Goal: Task Accomplishment & Management: Use online tool/utility

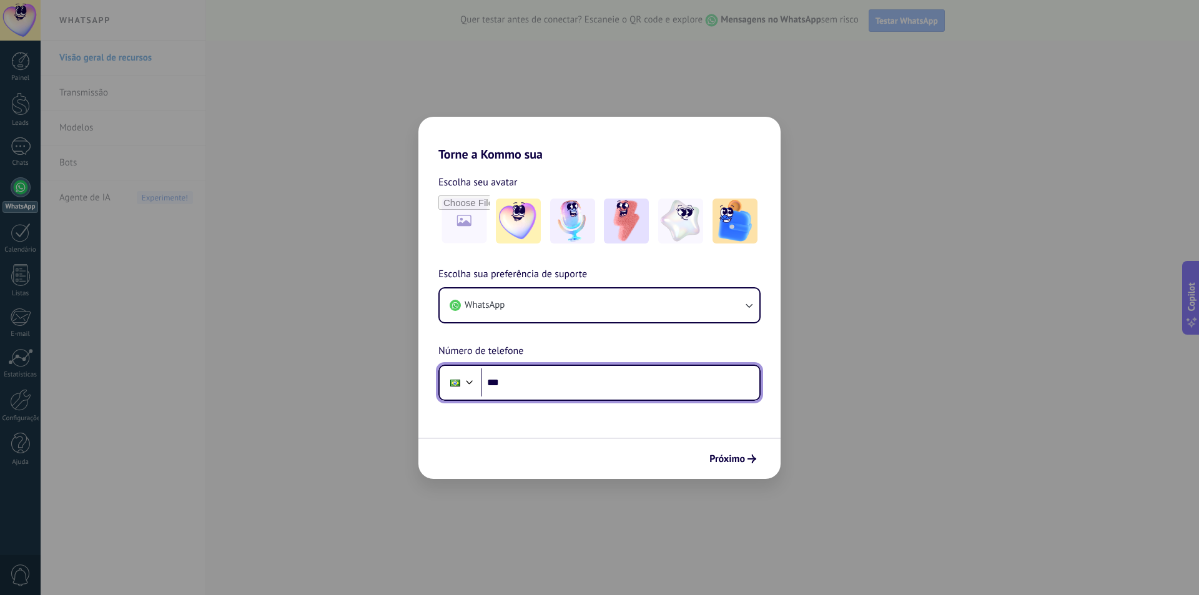
click at [520, 386] on input "***" at bounding box center [620, 382] width 279 height 29
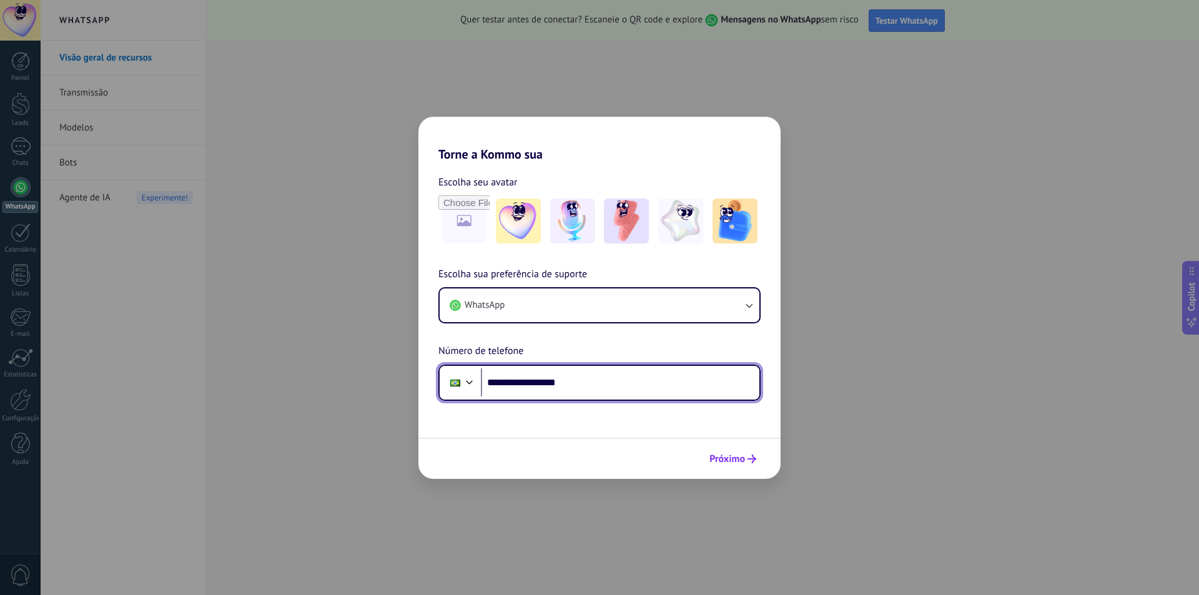
type input "**********"
click at [747, 465] on button "Próximo" at bounding box center [733, 458] width 58 height 21
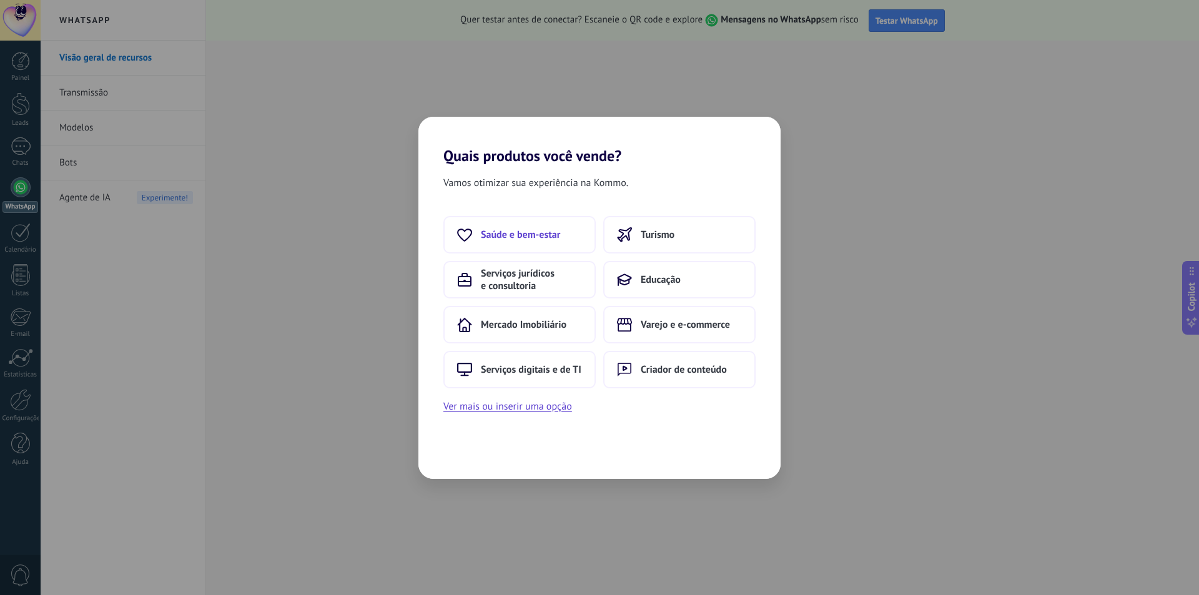
click at [540, 240] on span "Saúde e bem-estar" at bounding box center [520, 235] width 79 height 12
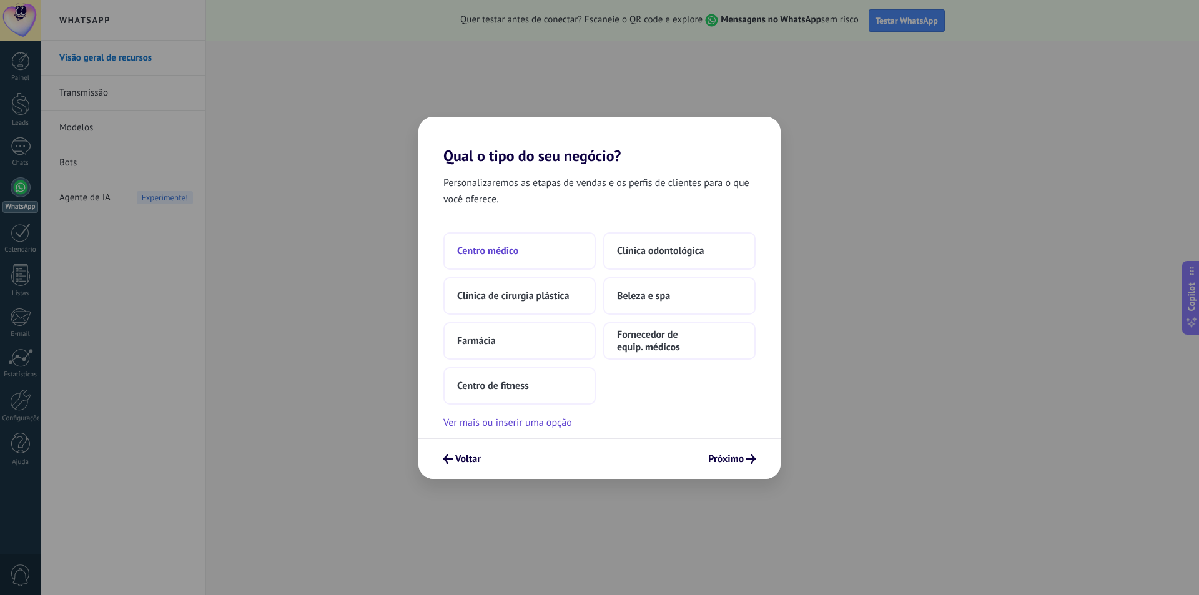
click at [509, 245] on span "Centro médico" at bounding box center [487, 251] width 61 height 12
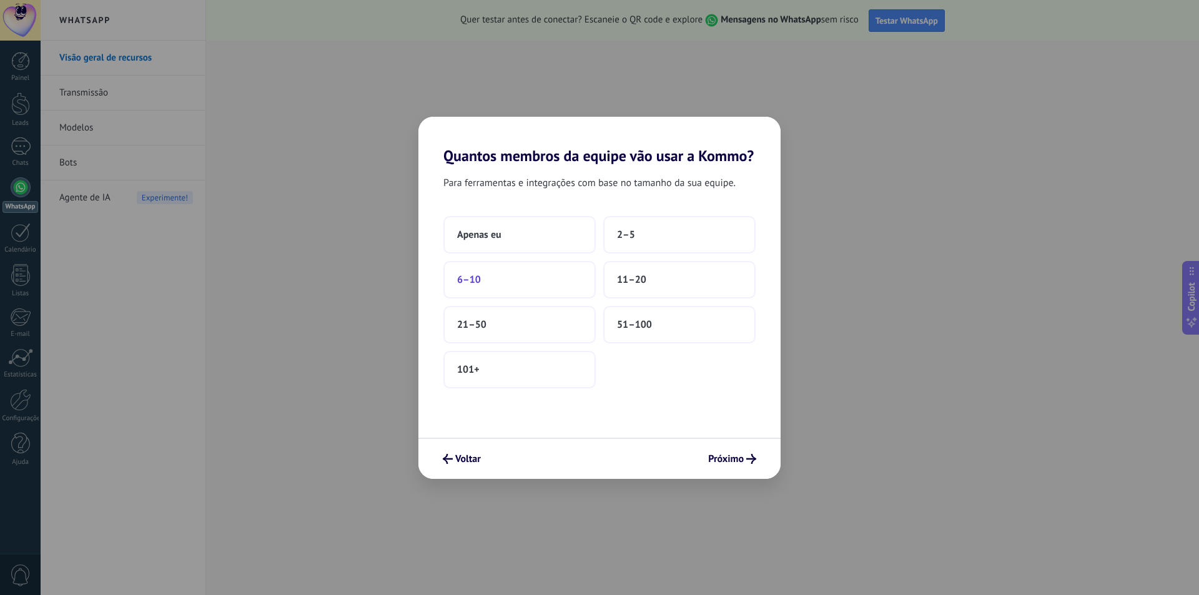
click at [545, 282] on button "6–10" at bounding box center [519, 279] width 152 height 37
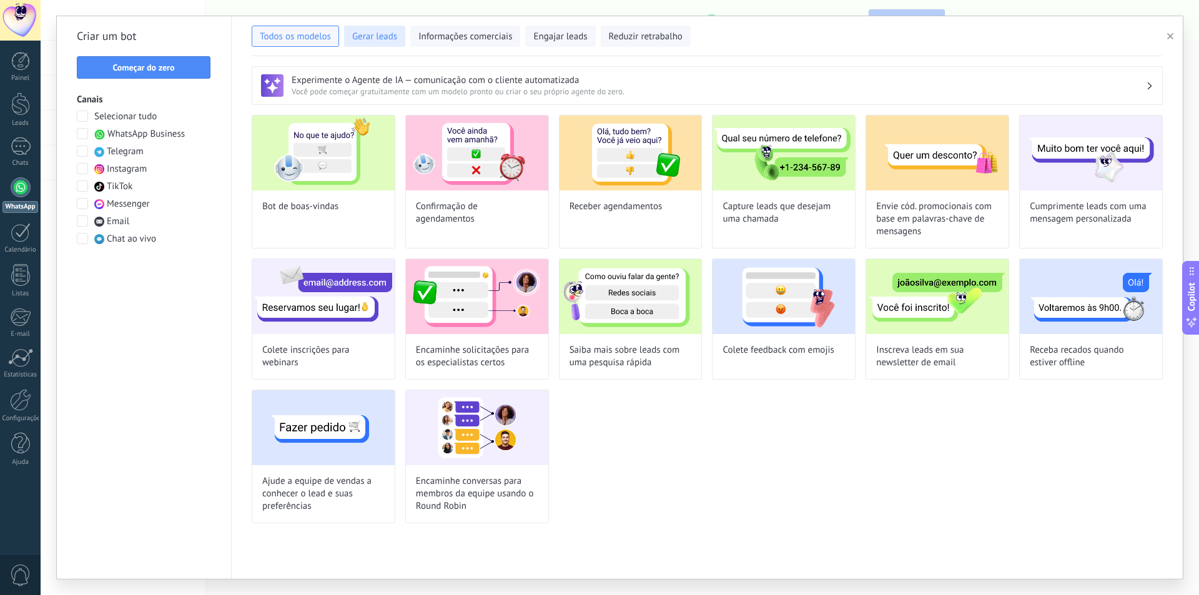
click at [377, 28] on button "Gerar leads" at bounding box center [374, 36] width 61 height 21
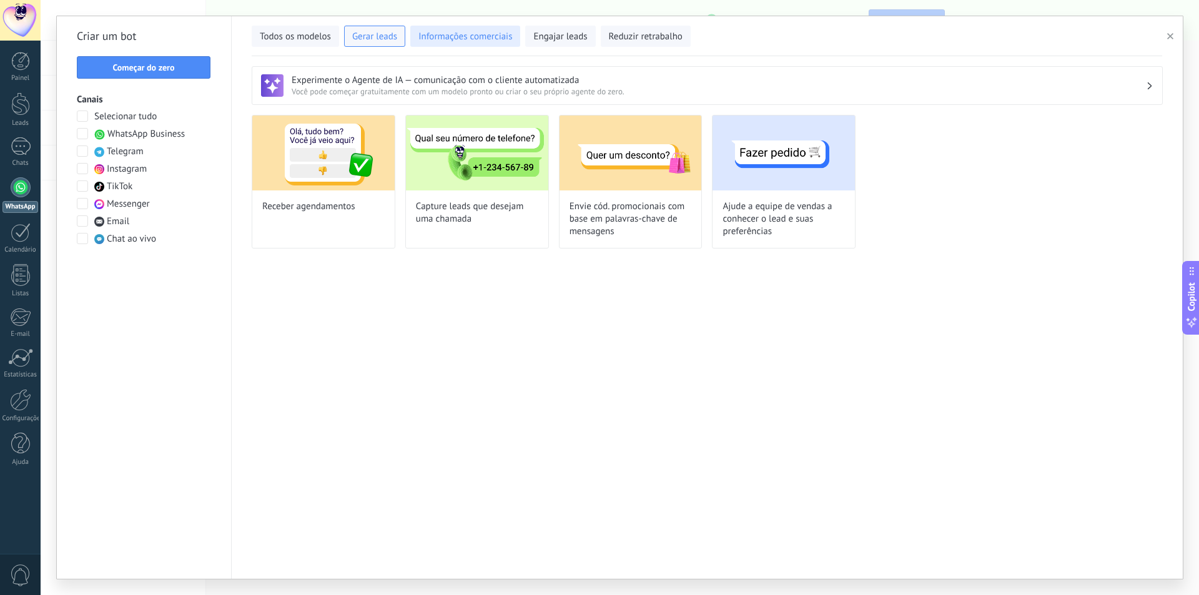
click at [457, 31] on span "Informações comerciais" at bounding box center [465, 37] width 94 height 12
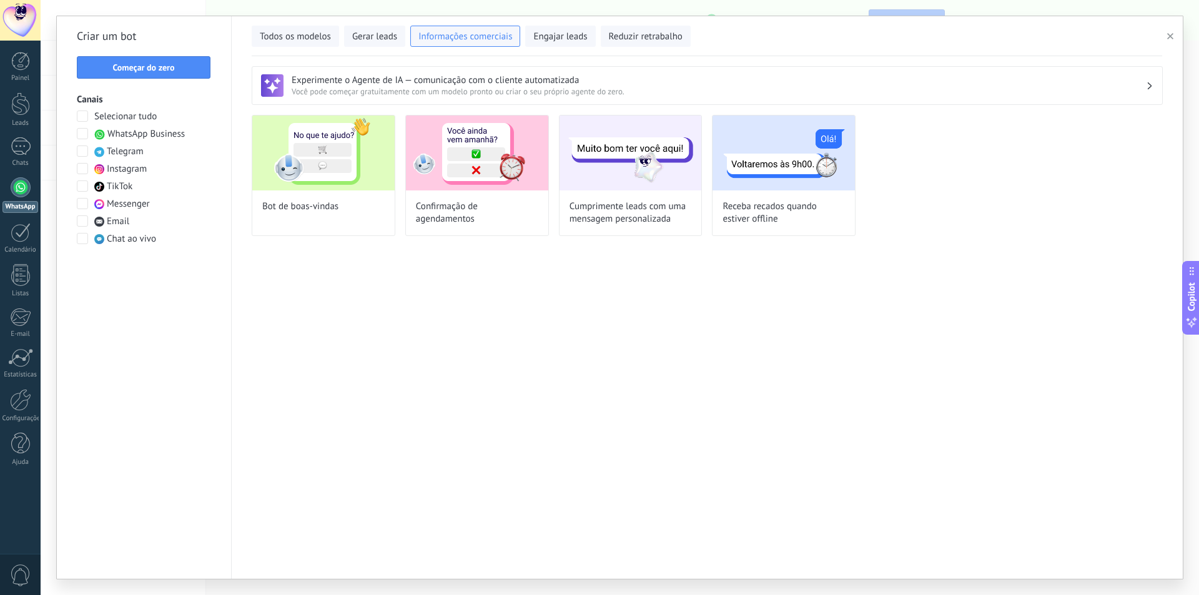
click at [14, 207] on div "WhatsApp" at bounding box center [20, 207] width 36 height 12
click at [21, 179] on div at bounding box center [21, 187] width 20 height 20
click at [575, 39] on span "Engajar leads" at bounding box center [560, 37] width 54 height 12
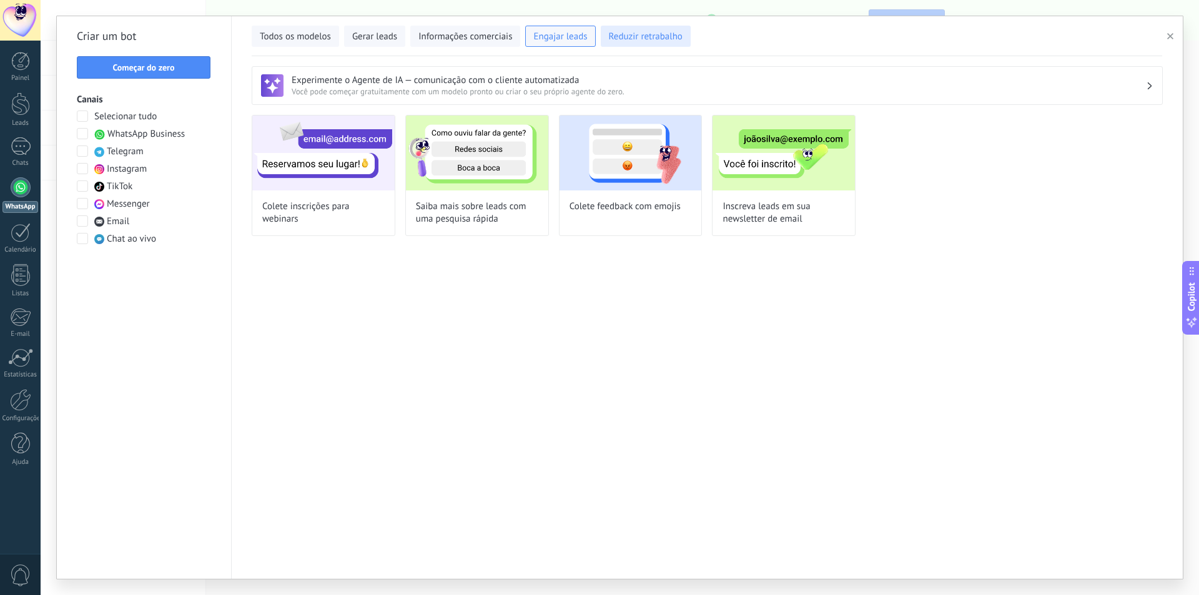
click at [653, 34] on span "Reduzir retrabalho" at bounding box center [646, 37] width 74 height 12
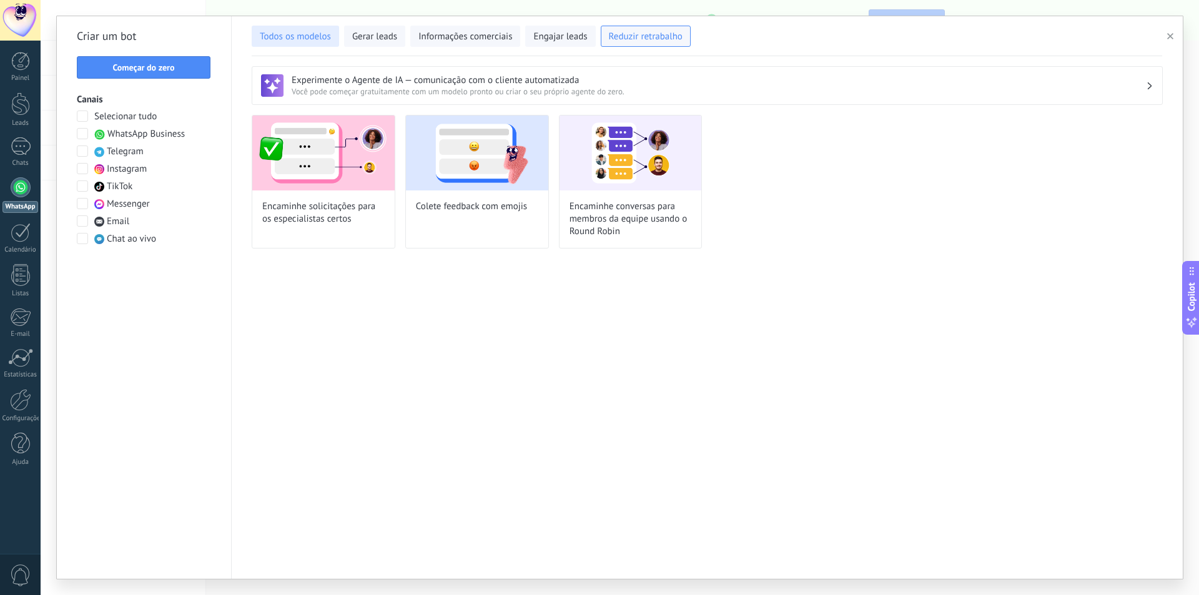
click at [311, 41] on span "Todos os modelos" at bounding box center [295, 37] width 71 height 12
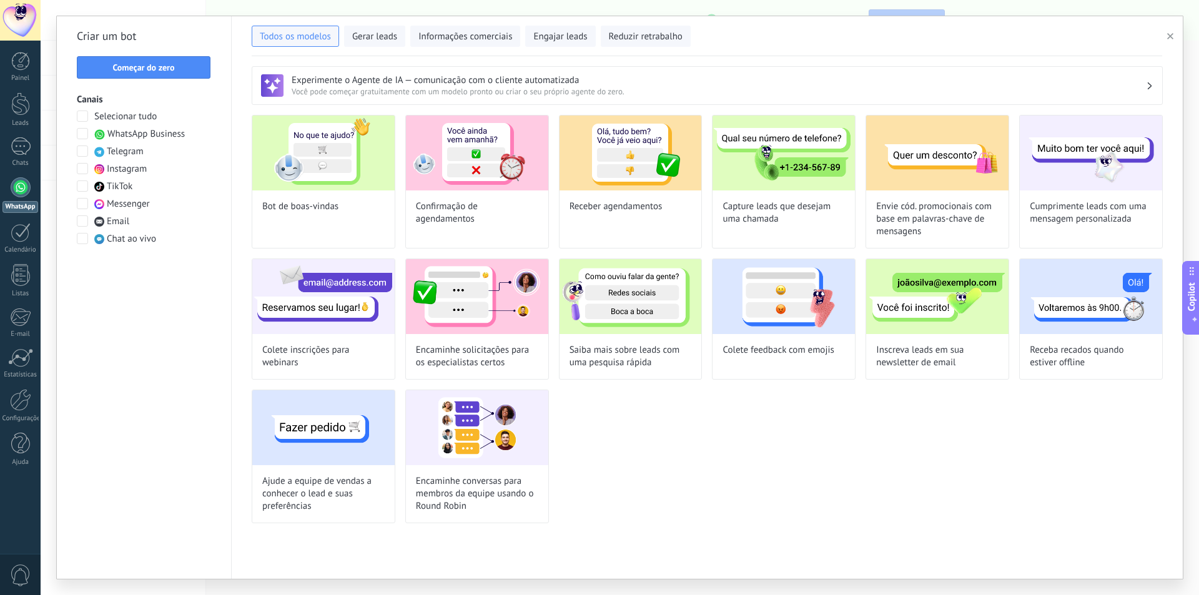
click at [126, 133] on span "WhatsApp Business" at bounding box center [145, 134] width 77 height 12
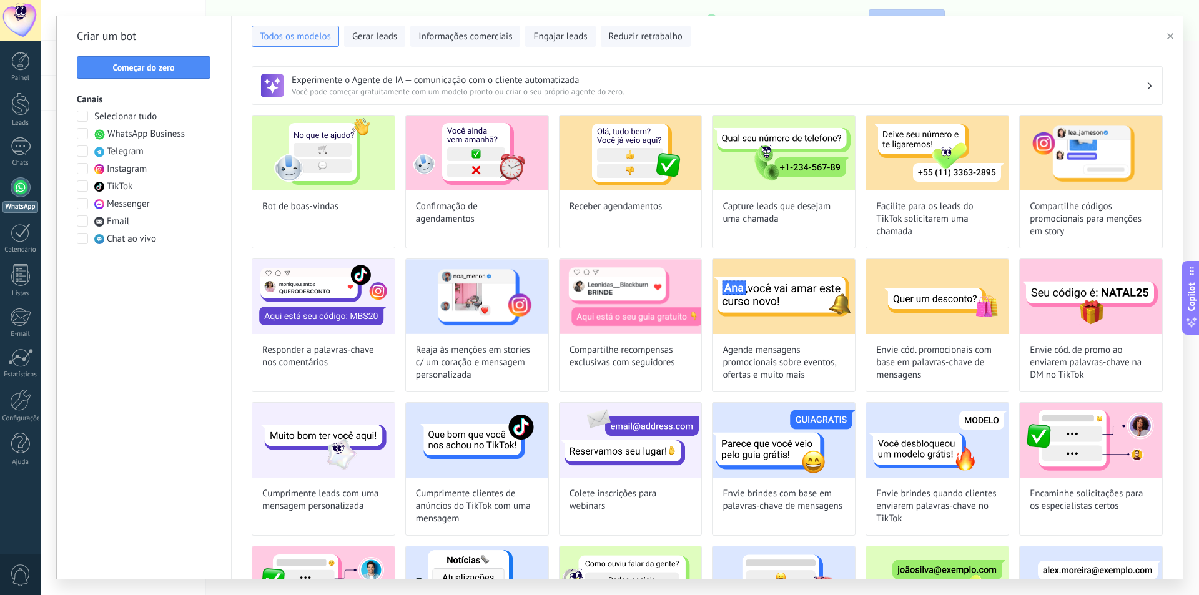
click at [87, 134] on span at bounding box center [82, 133] width 11 height 11
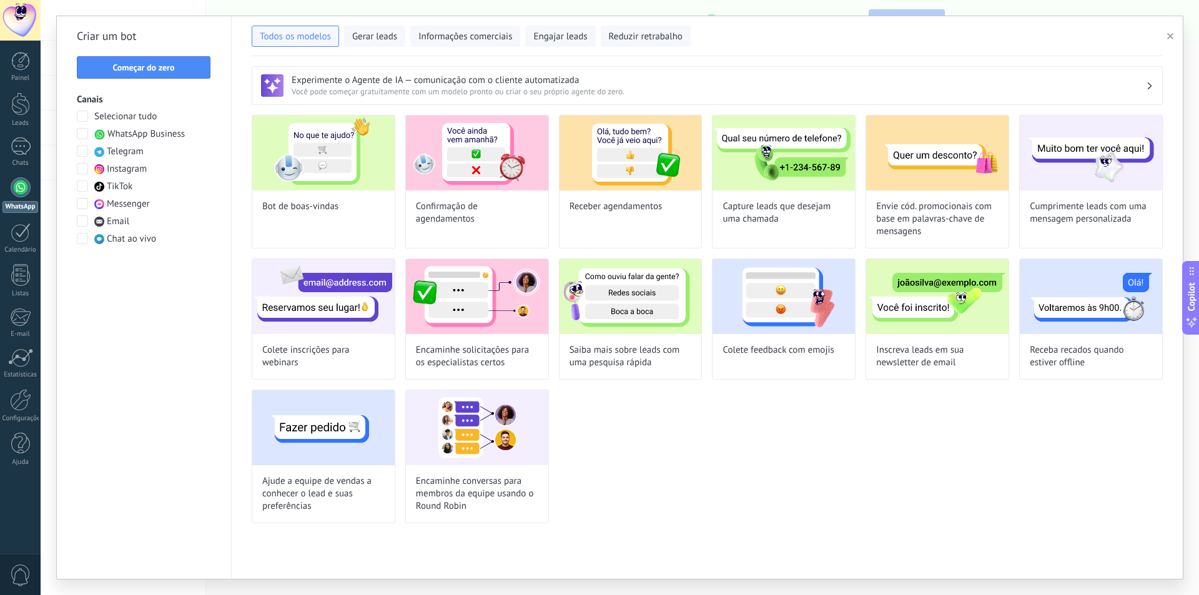
drag, startPoint x: 202, startPoint y: 399, endPoint x: 222, endPoint y: 352, distance: 50.7
click at [202, 398] on div "Criar um bot Começar do zero Canais Selecionar tudo WhatsApp Business Telegram …" at bounding box center [144, 297] width 175 height 563
click at [302, 195] on div "Bot de boas-vindas" at bounding box center [324, 182] width 144 height 134
type input "**********"
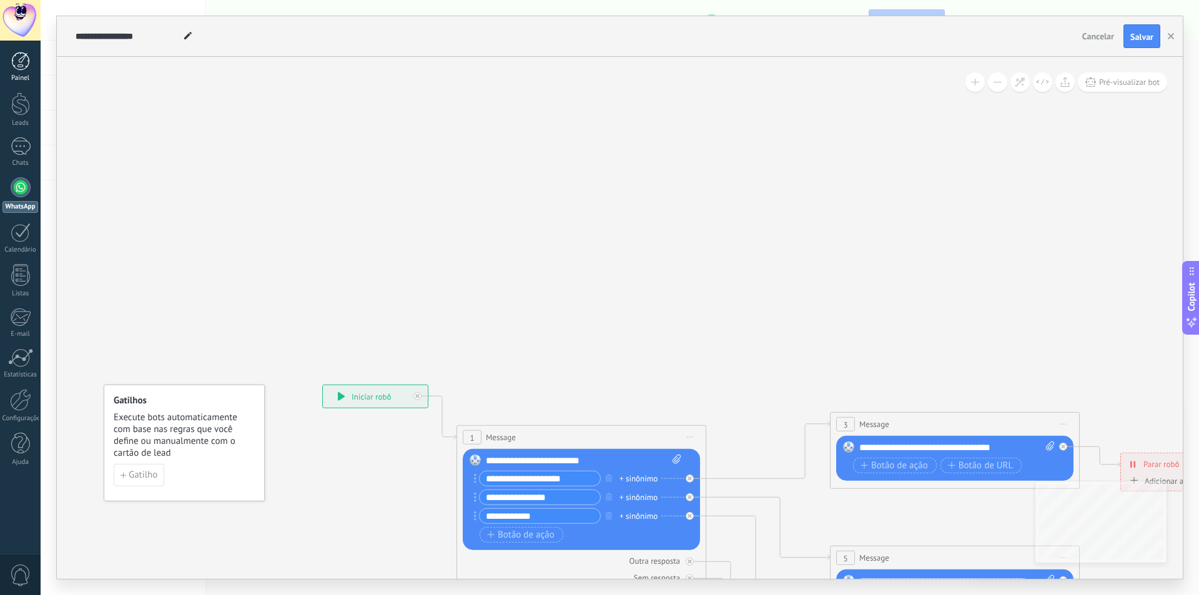
click at [24, 64] on div at bounding box center [20, 61] width 19 height 19
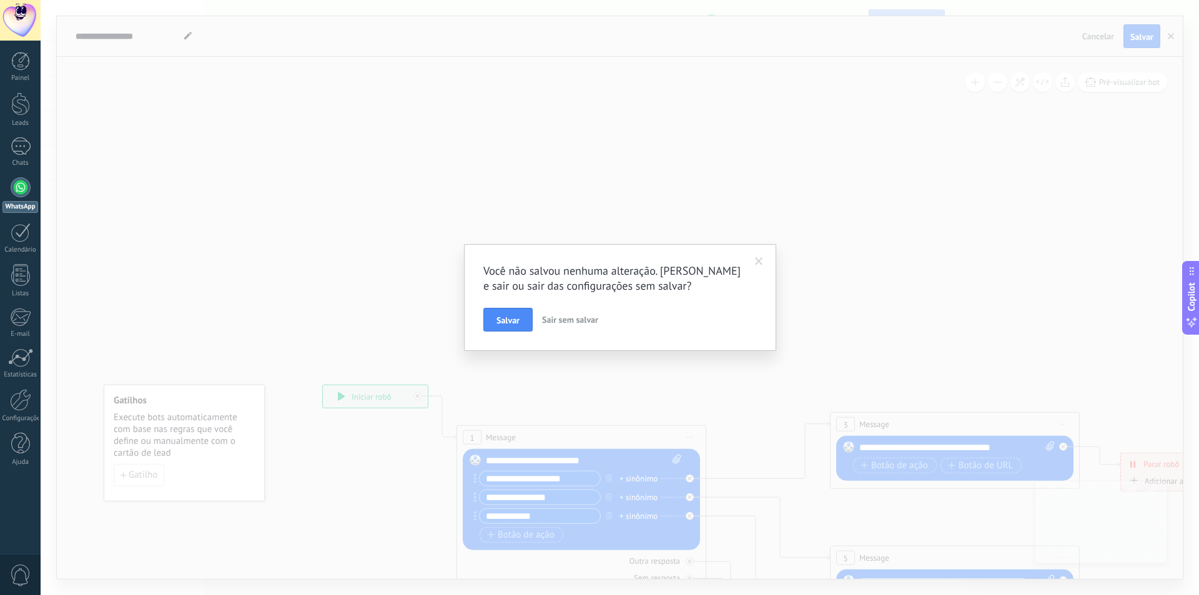
click at [585, 322] on span "Sair sem salvar" at bounding box center [570, 319] width 56 height 11
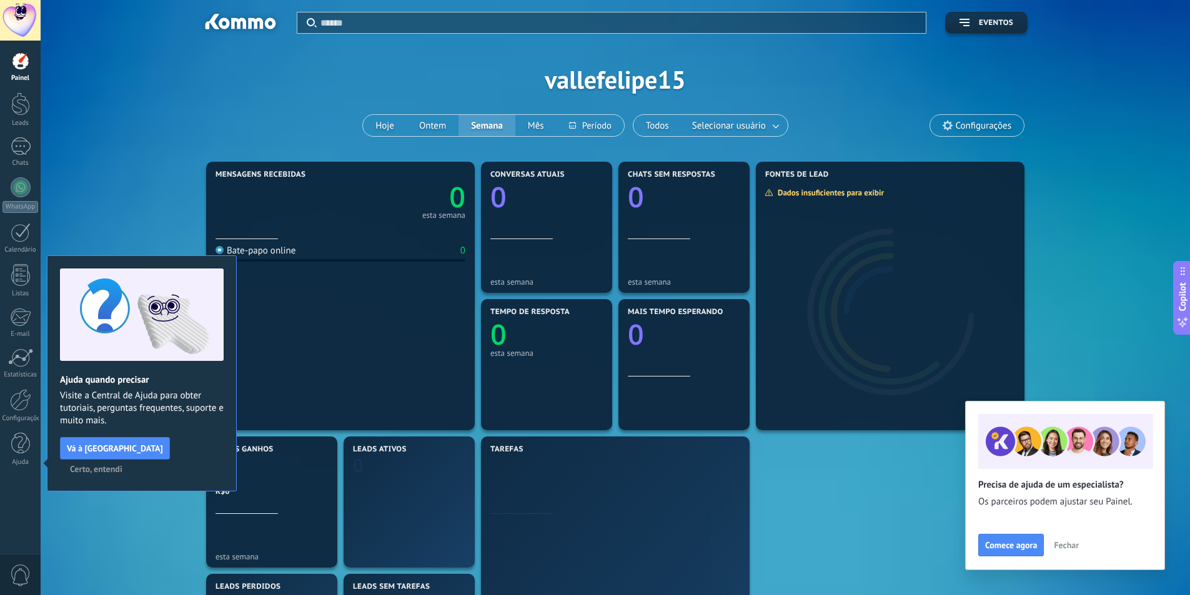
click at [257, 109] on div "Aplicar Eventos vallefelipe15 Hoje Ontem Semana Mês Todos Selecionar usuário Co…" at bounding box center [615, 79] width 1112 height 159
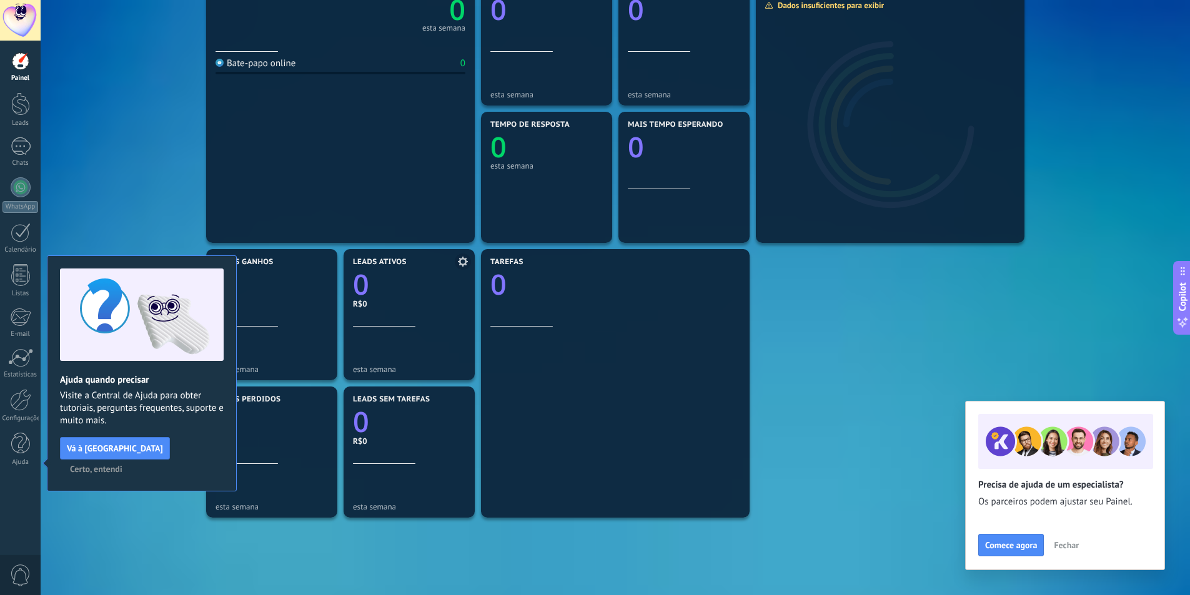
scroll to position [289, 0]
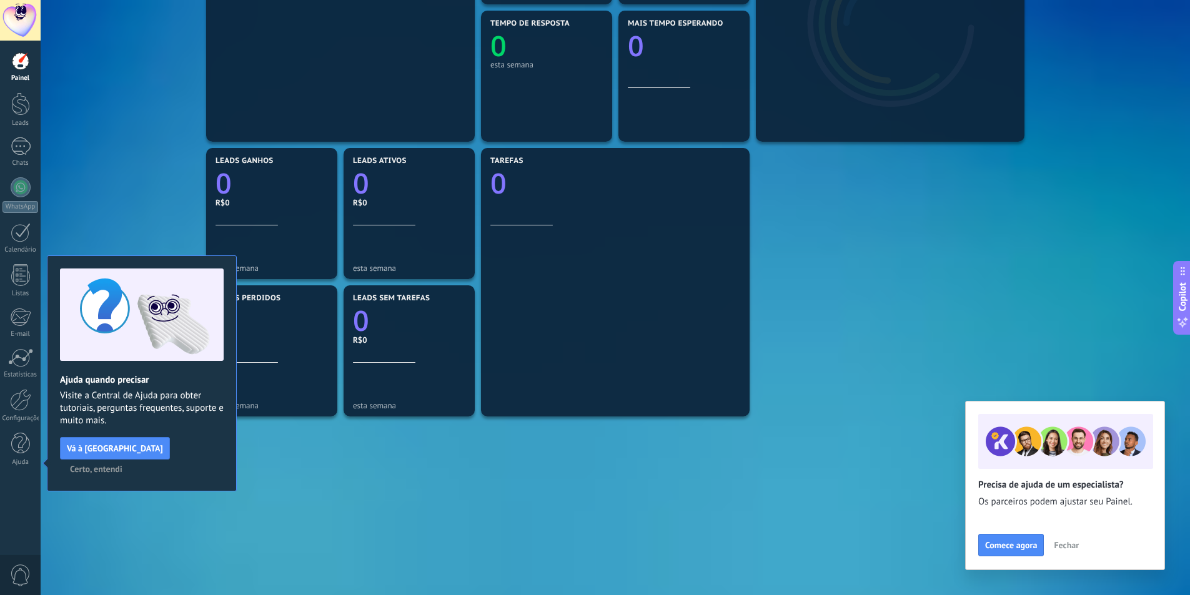
click at [122, 465] on span "Certo, entendi" at bounding box center [96, 469] width 52 height 9
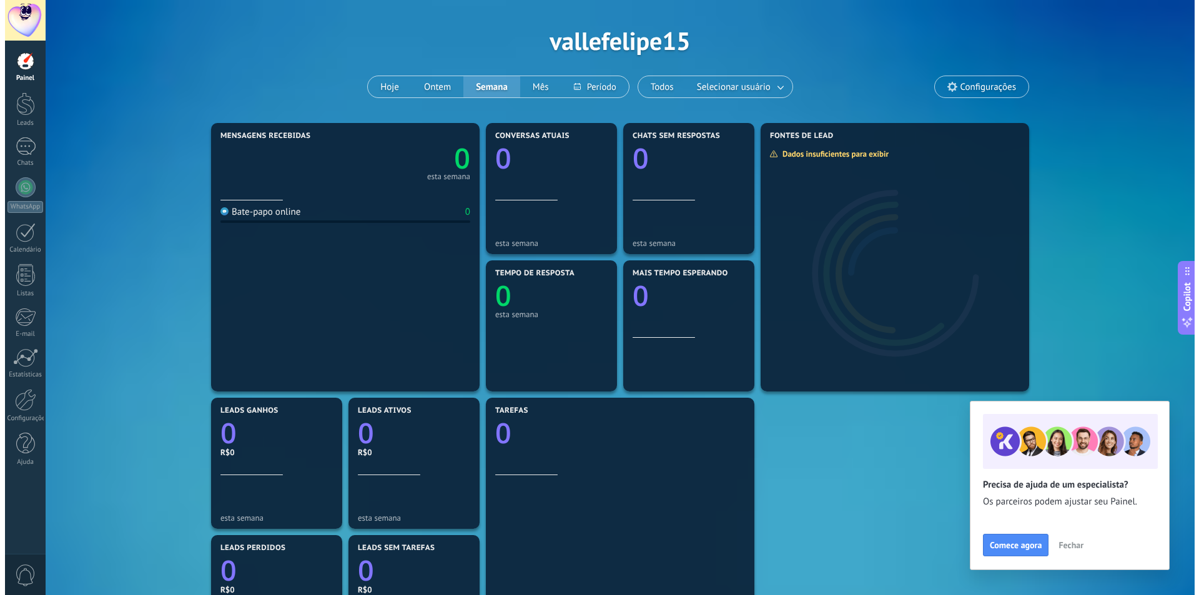
scroll to position [0, 0]
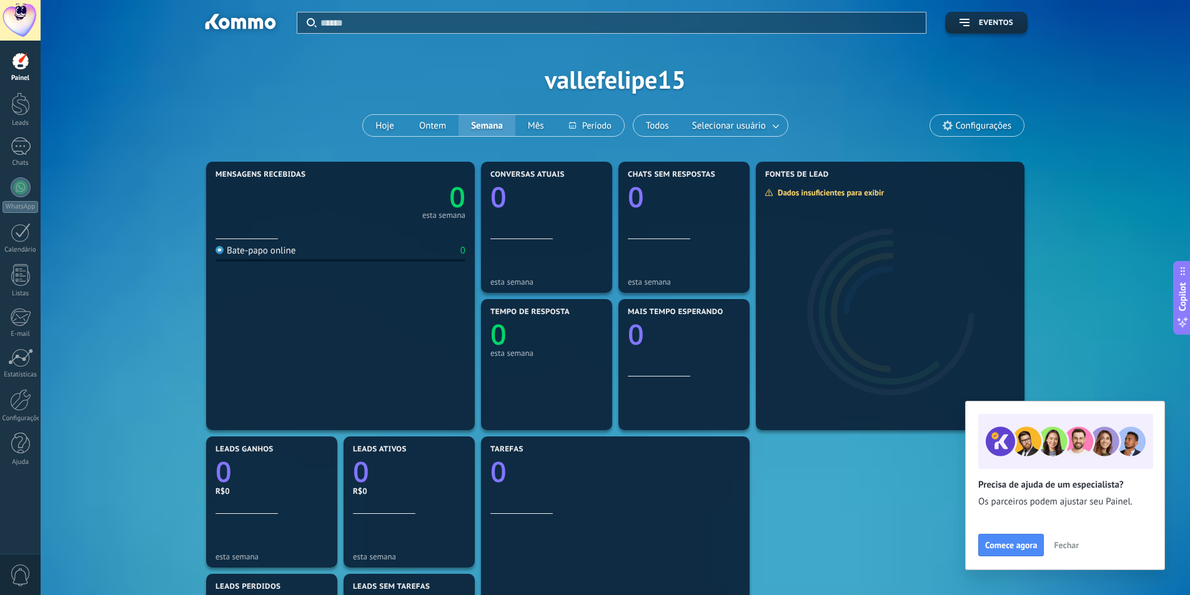
click at [245, 232] on div at bounding box center [340, 227] width 250 height 11
click at [25, 98] on div at bounding box center [20, 103] width 19 height 23
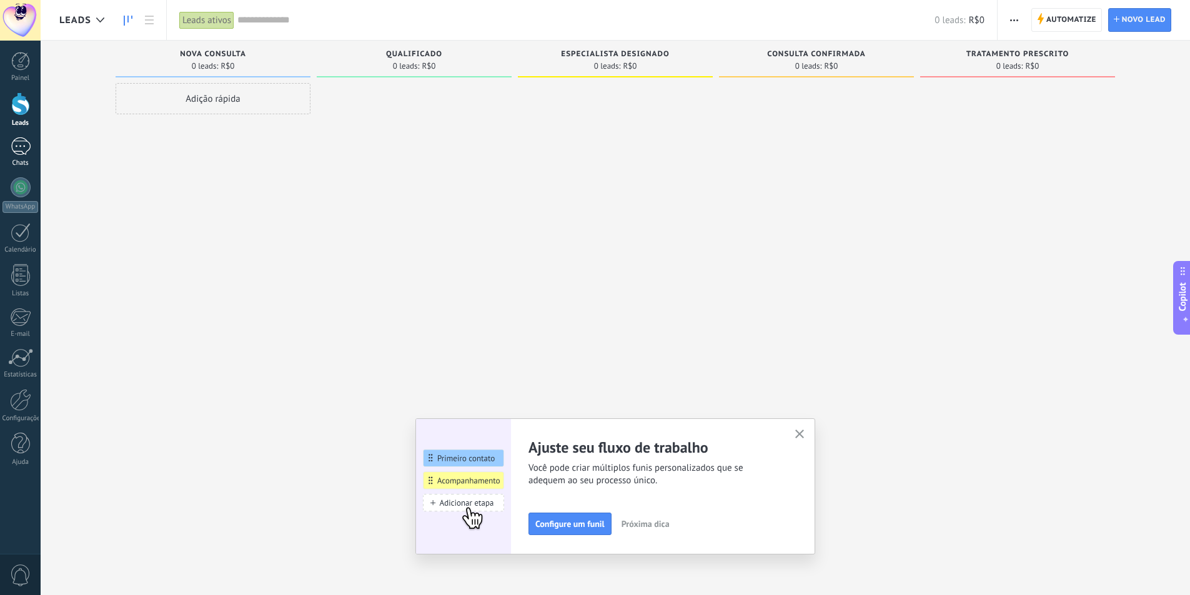
click at [28, 144] on div at bounding box center [21, 146] width 20 height 18
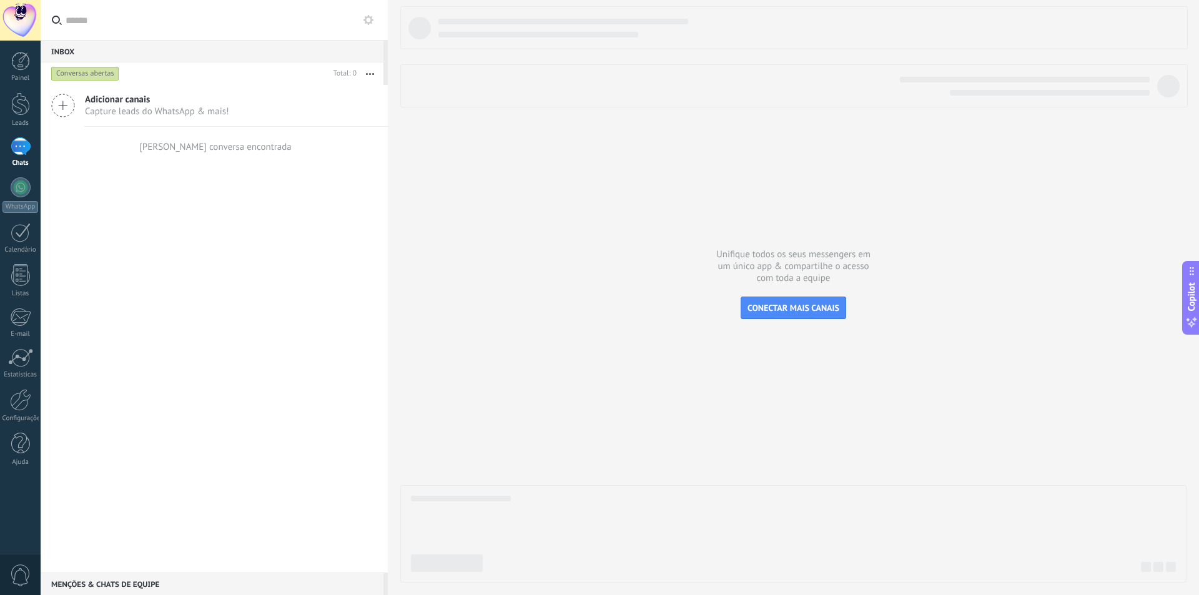
click at [73, 105] on icon at bounding box center [63, 106] width 24 height 24
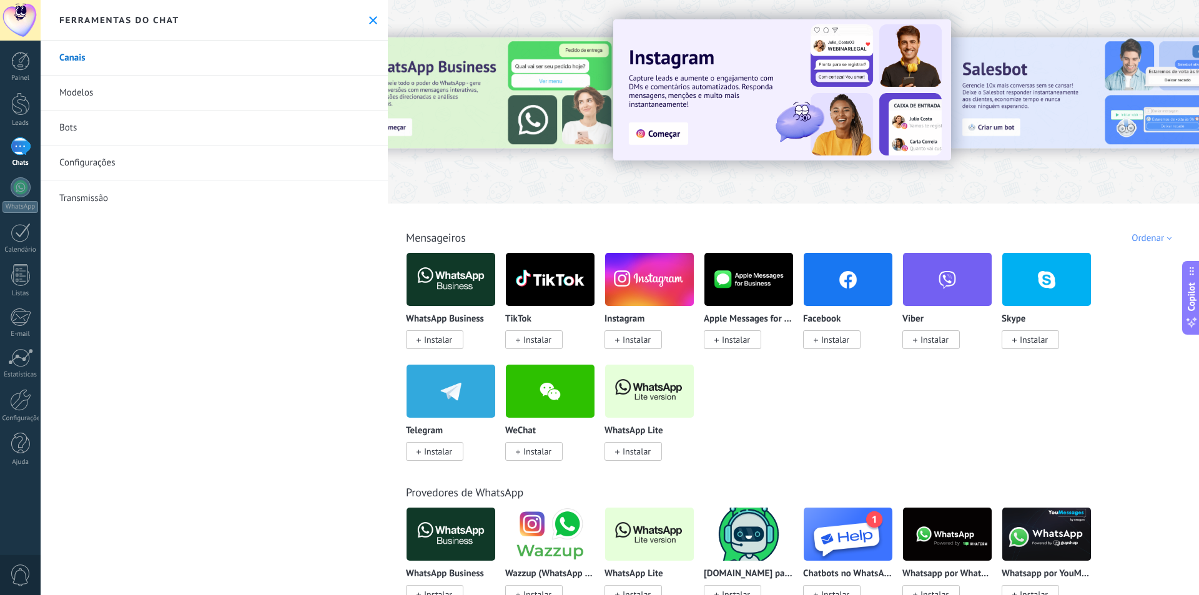
click at [26, 147] on div at bounding box center [21, 146] width 20 height 18
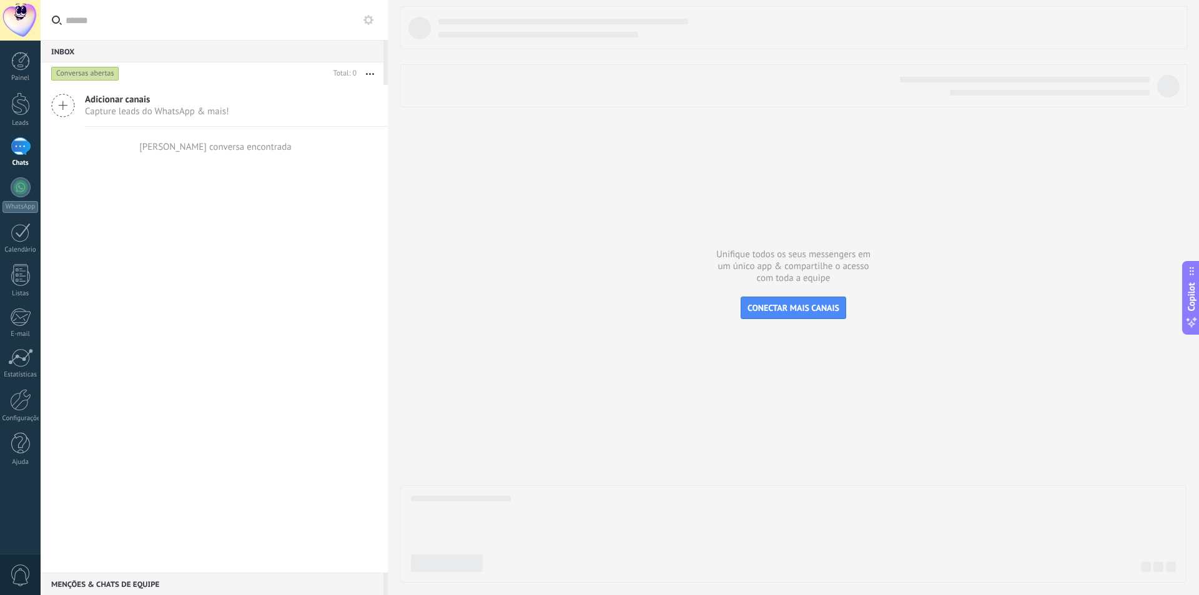
click at [14, 568] on span "0" at bounding box center [20, 576] width 21 height 22
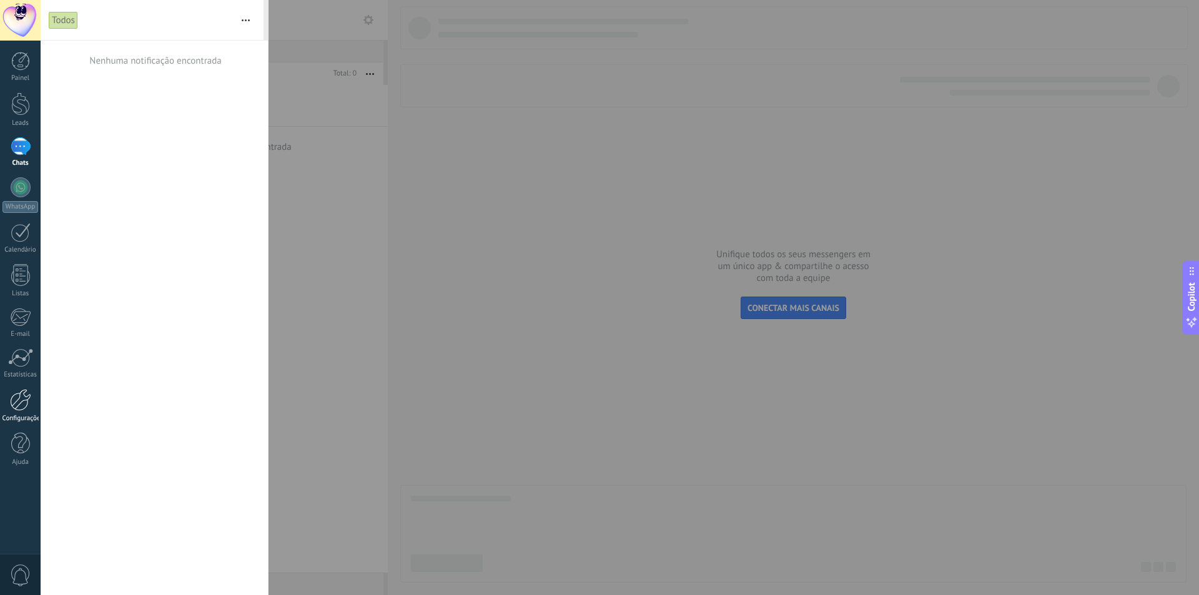
click at [22, 404] on div at bounding box center [20, 400] width 21 height 22
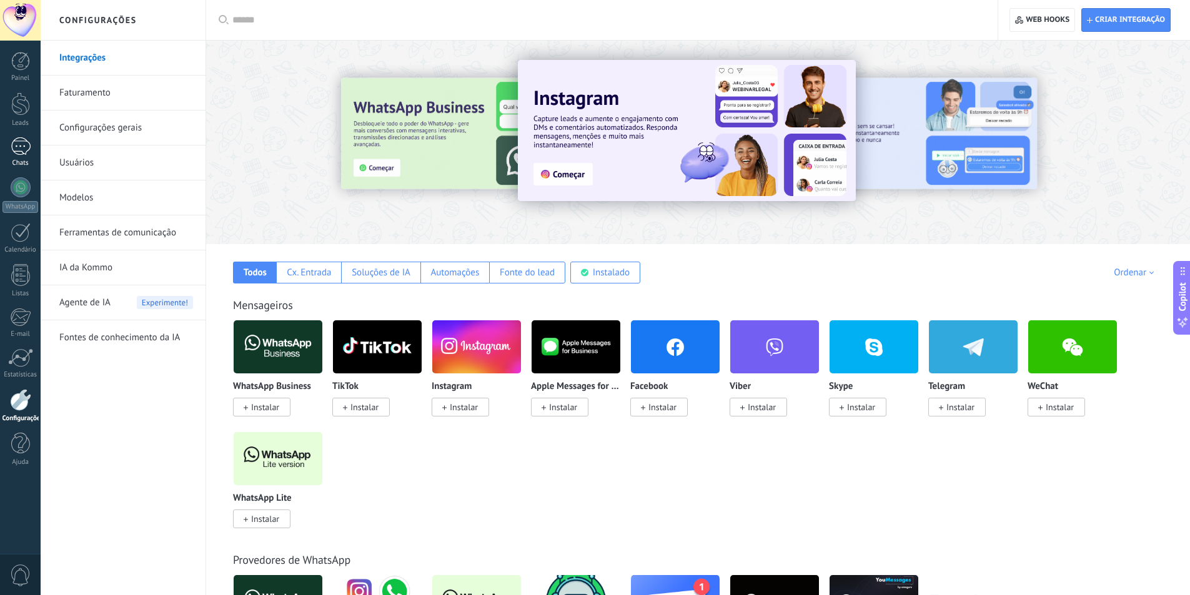
click at [21, 155] on div at bounding box center [21, 146] width 20 height 18
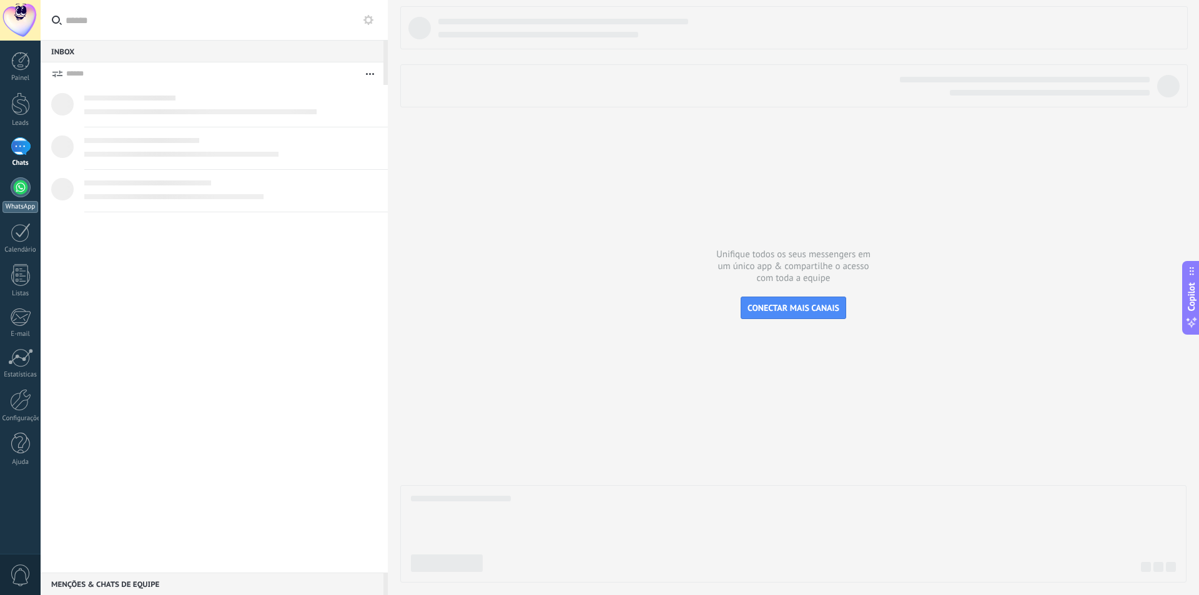
click at [24, 184] on div at bounding box center [21, 187] width 20 height 20
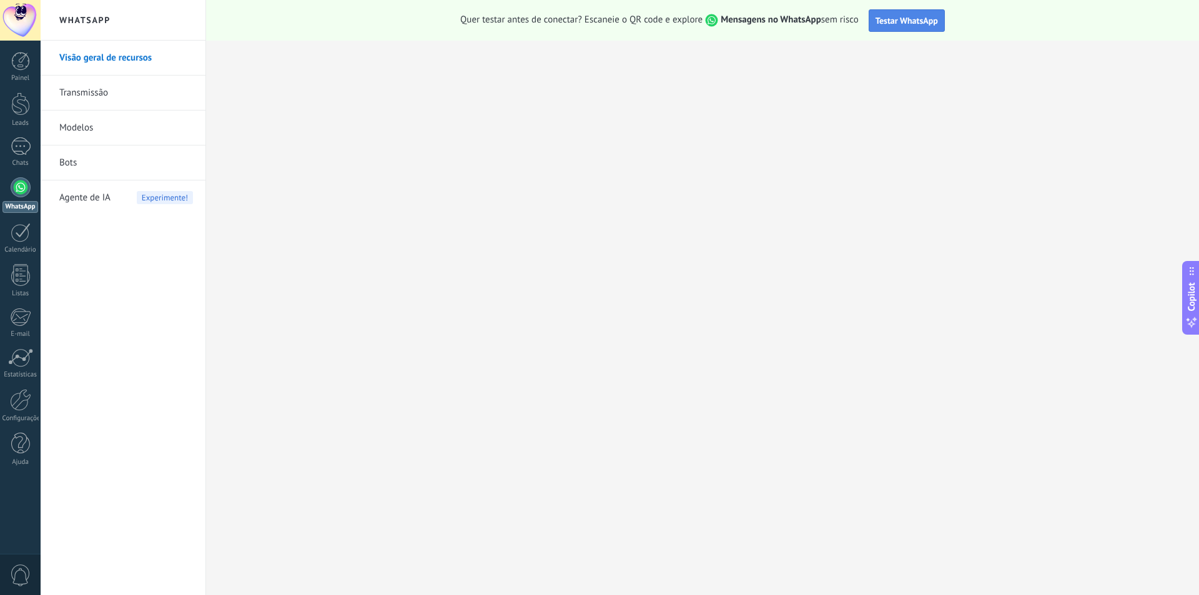
click at [914, 27] on button "Testar WhatsApp" at bounding box center [907, 20] width 76 height 22
